Goal: Information Seeking & Learning: Learn about a topic

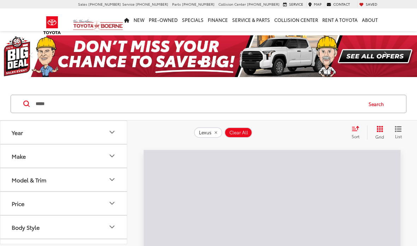
click at [93, 102] on input "*****" at bounding box center [198, 103] width 327 height 17
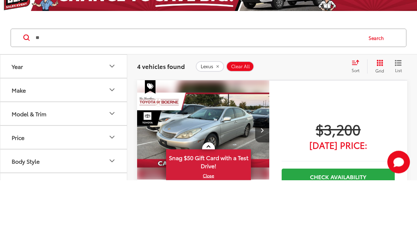
type input "*"
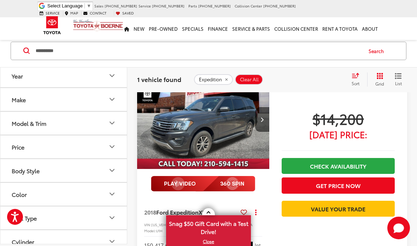
scroll to position [77, 0]
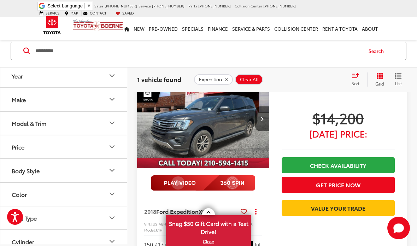
click at [257, 118] on button "Next image" at bounding box center [262, 118] width 14 height 25
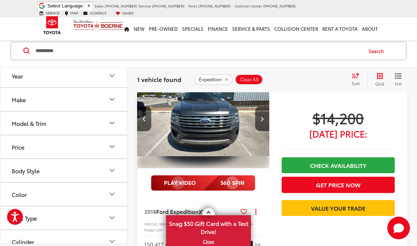
click at [262, 118] on icon "Next image" at bounding box center [261, 118] width 3 height 5
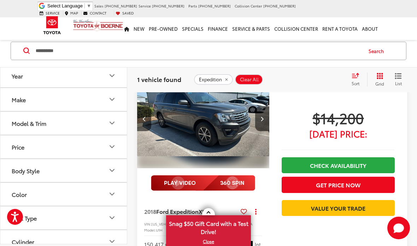
scroll to position [68, 0]
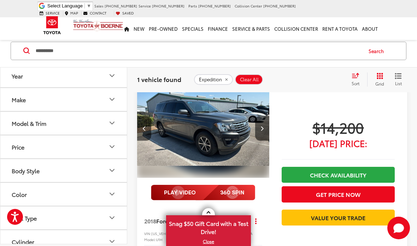
click at [260, 131] on button "Next image" at bounding box center [262, 128] width 14 height 25
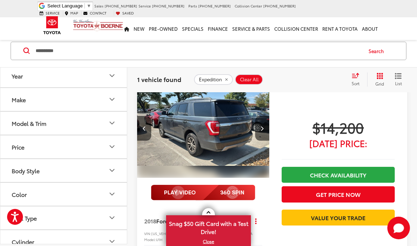
click at [262, 130] on icon "Next image" at bounding box center [261, 128] width 3 height 5
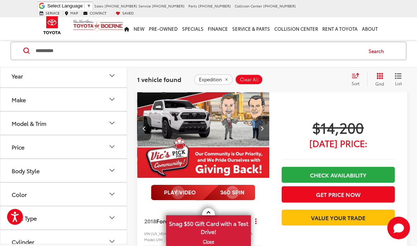
scroll to position [0, 533]
click at [143, 127] on icon "Previous image" at bounding box center [144, 128] width 3 height 5
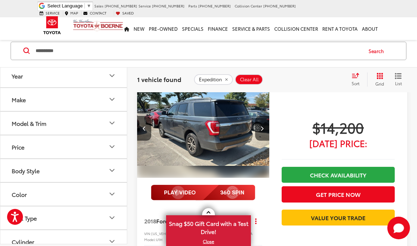
click at [144, 126] on icon "Previous image" at bounding box center [144, 128] width 3 height 5
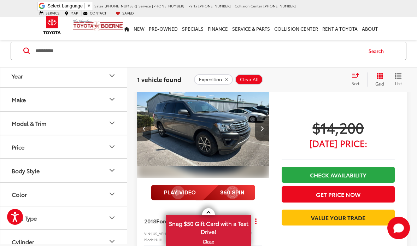
scroll to position [55, 0]
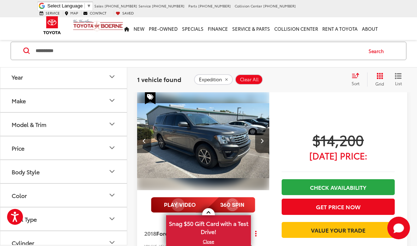
click at [142, 141] on button "Previous image" at bounding box center [144, 140] width 14 height 25
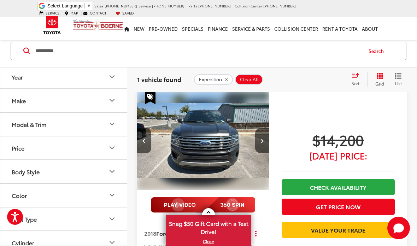
scroll to position [47, 0]
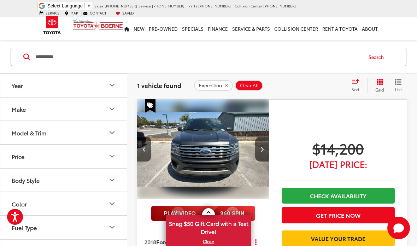
click at [144, 147] on icon "Previous image" at bounding box center [144, 149] width 3 height 5
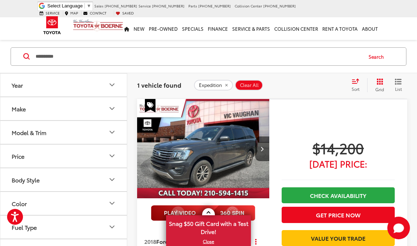
scroll to position [76, 0]
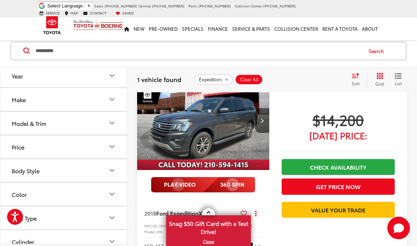
click at [76, 50] on input "**********" at bounding box center [198, 50] width 327 height 17
type input "*"
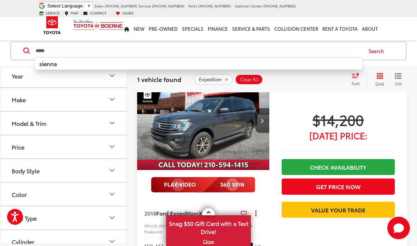
type input "*****"
